Goal: Check status: Check status

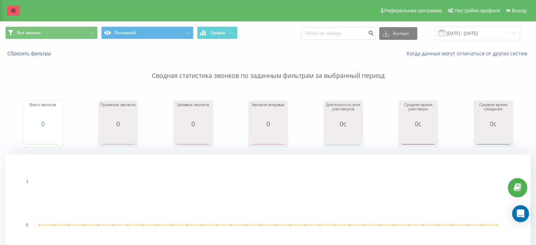
click at [11, 12] on icon at bounding box center [13, 10] width 4 height 5
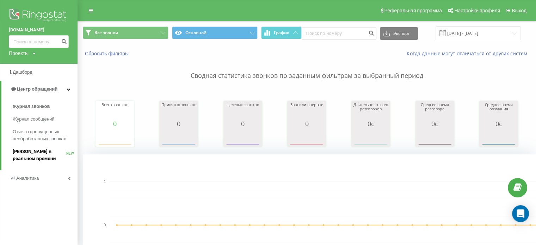
click at [52, 157] on span "[PERSON_NAME] в реальном времени" at bounding box center [40, 155] width 54 height 14
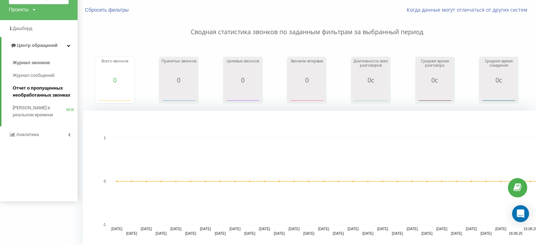
scroll to position [35, 0]
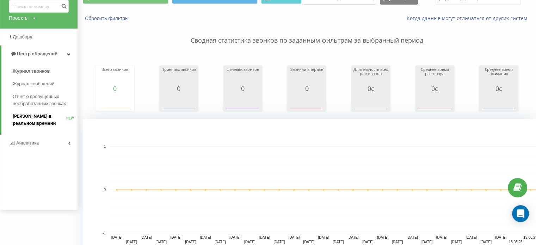
click at [48, 111] on link "[PERSON_NAME] в реальном времени NEW" at bounding box center [45, 120] width 65 height 20
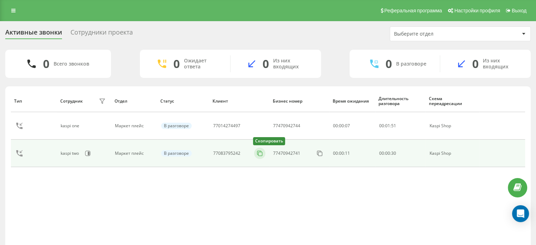
click at [259, 153] on icon at bounding box center [259, 153] width 7 height 7
